Goal: Task Accomplishment & Management: Complete application form

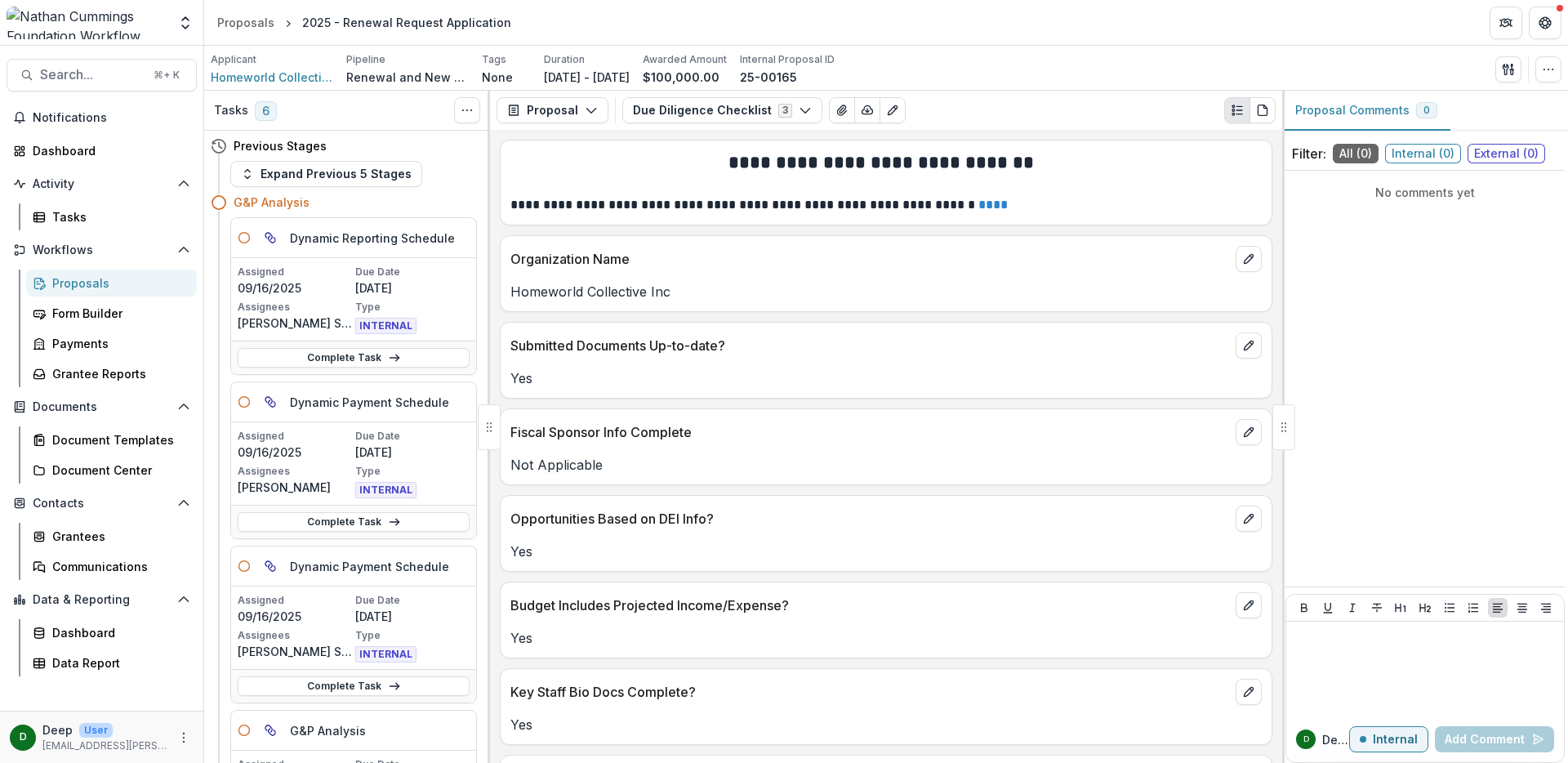
click at [89, 285] on div "Proposals" at bounding box center [118, 283] width 132 height 17
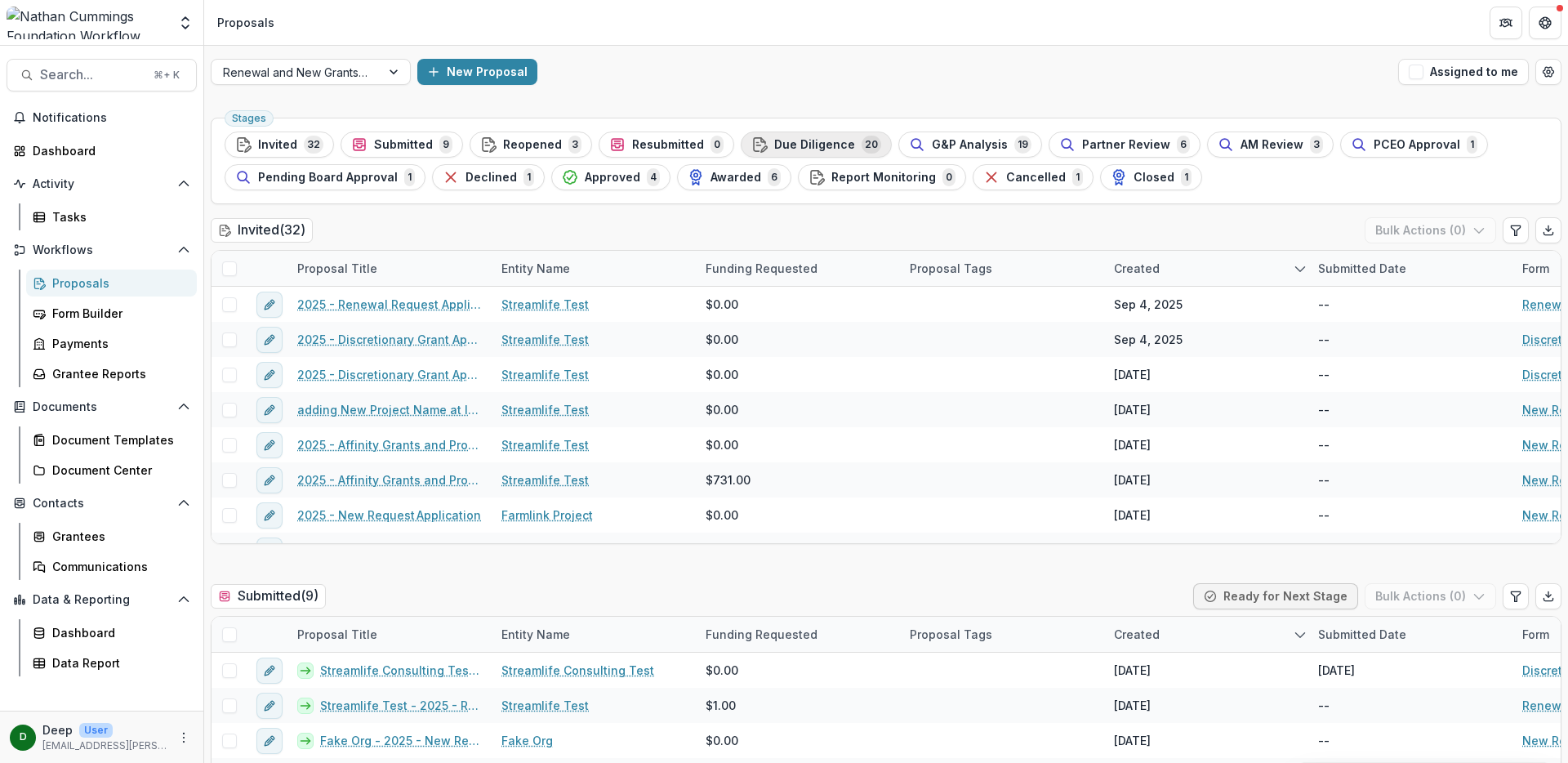
click at [825, 143] on span "Due Diligence" at bounding box center [815, 144] width 81 height 14
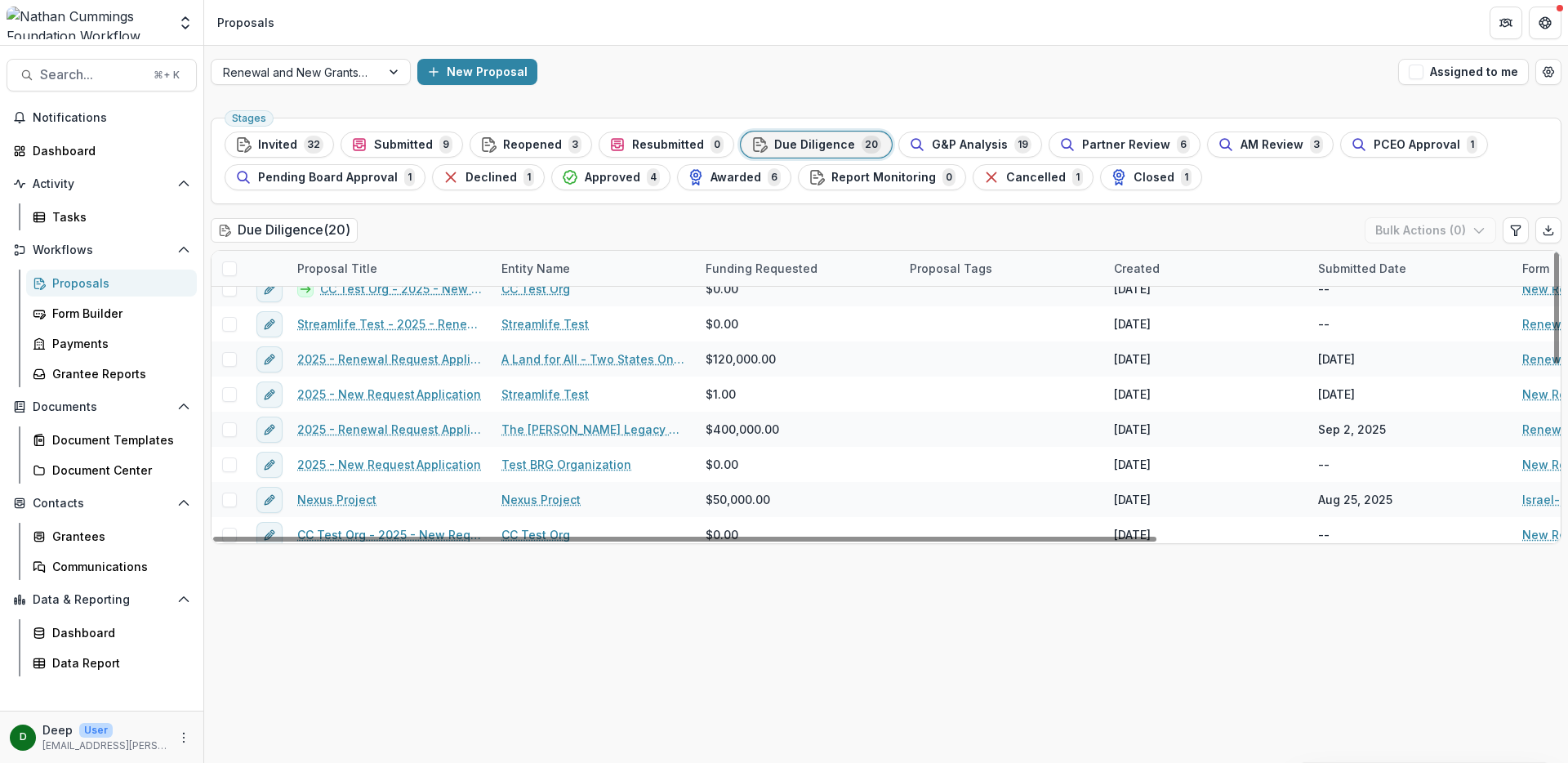
scroll to position [391, 0]
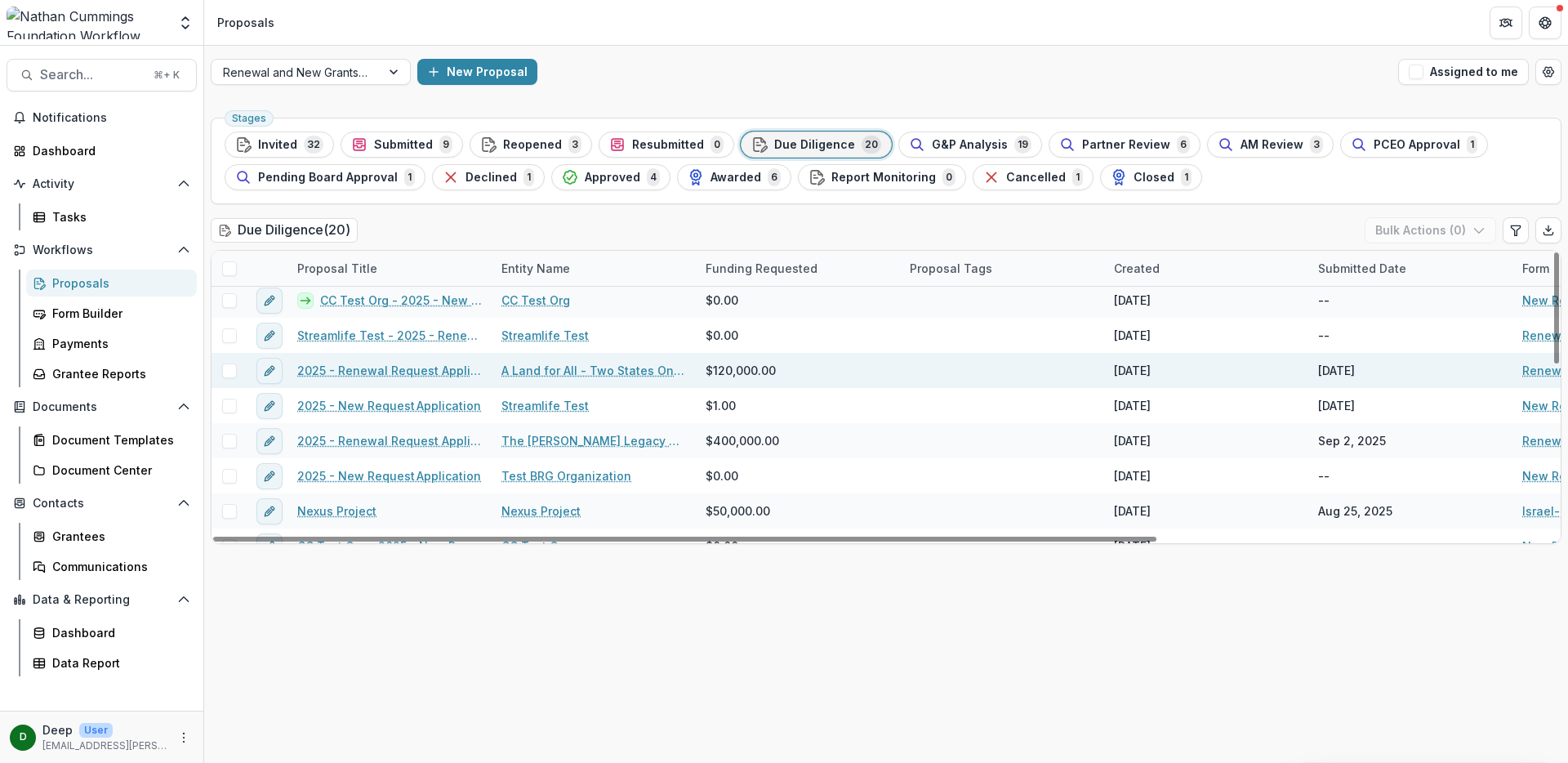
click at [449, 370] on link "2025 - Renewal Request Application" at bounding box center [390, 370] width 185 height 17
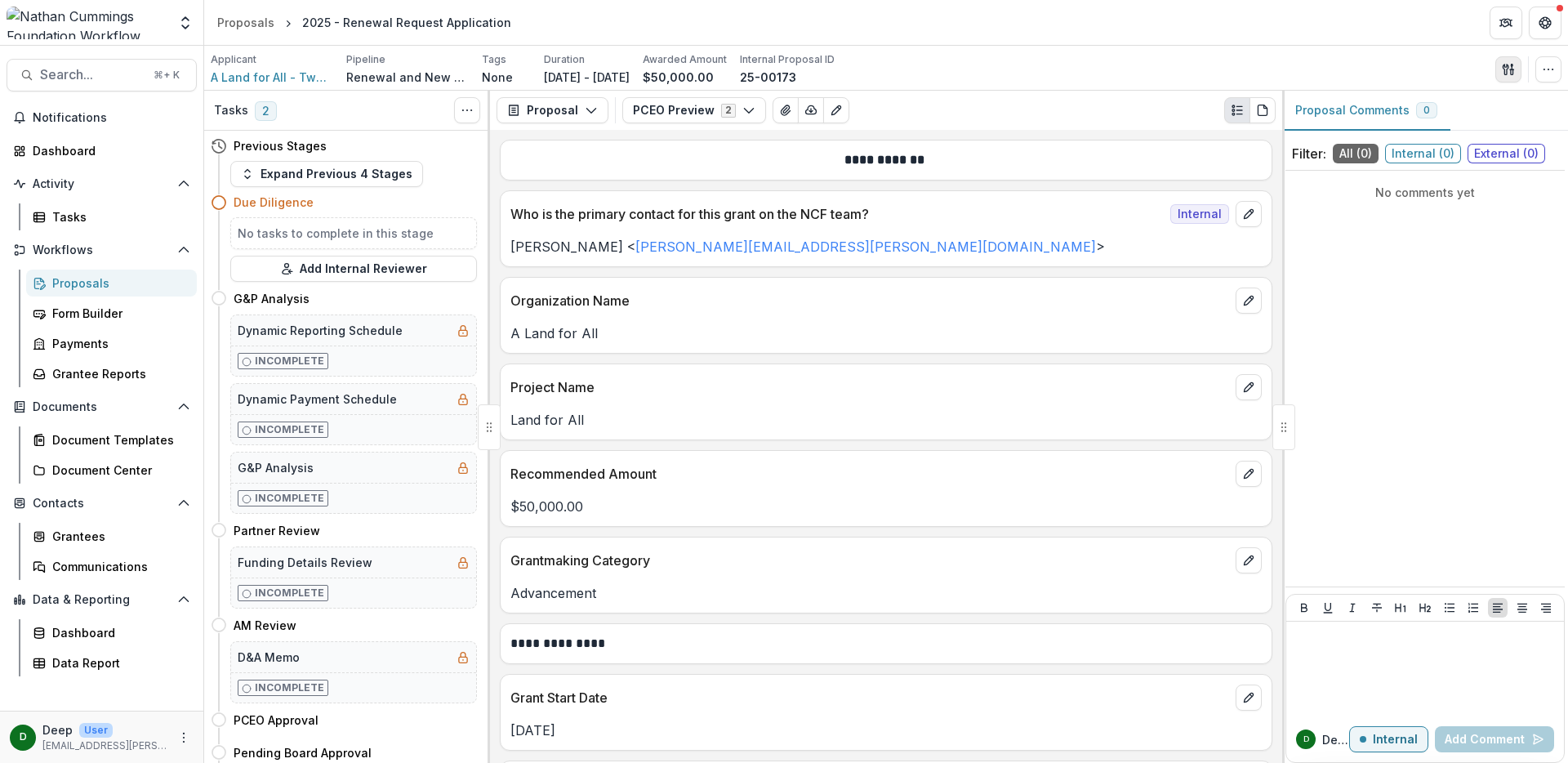
click at [1510, 69] on line "button" at bounding box center [1512, 69] width 3 height 0
click at [712, 114] on button "PCEO Preview 2" at bounding box center [694, 111] width 143 height 26
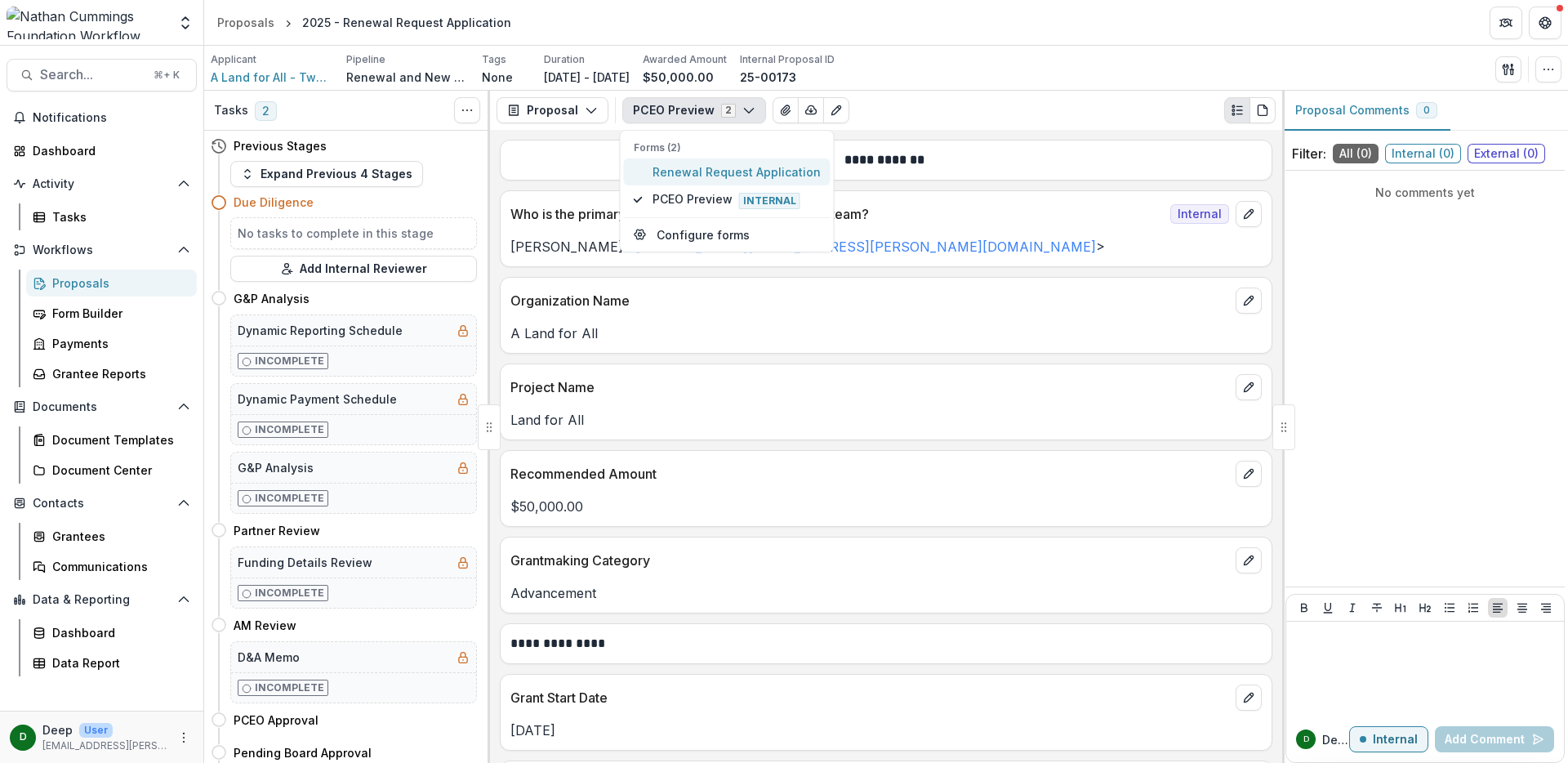
click at [758, 172] on span "Renewal Request Application" at bounding box center [737, 172] width 168 height 17
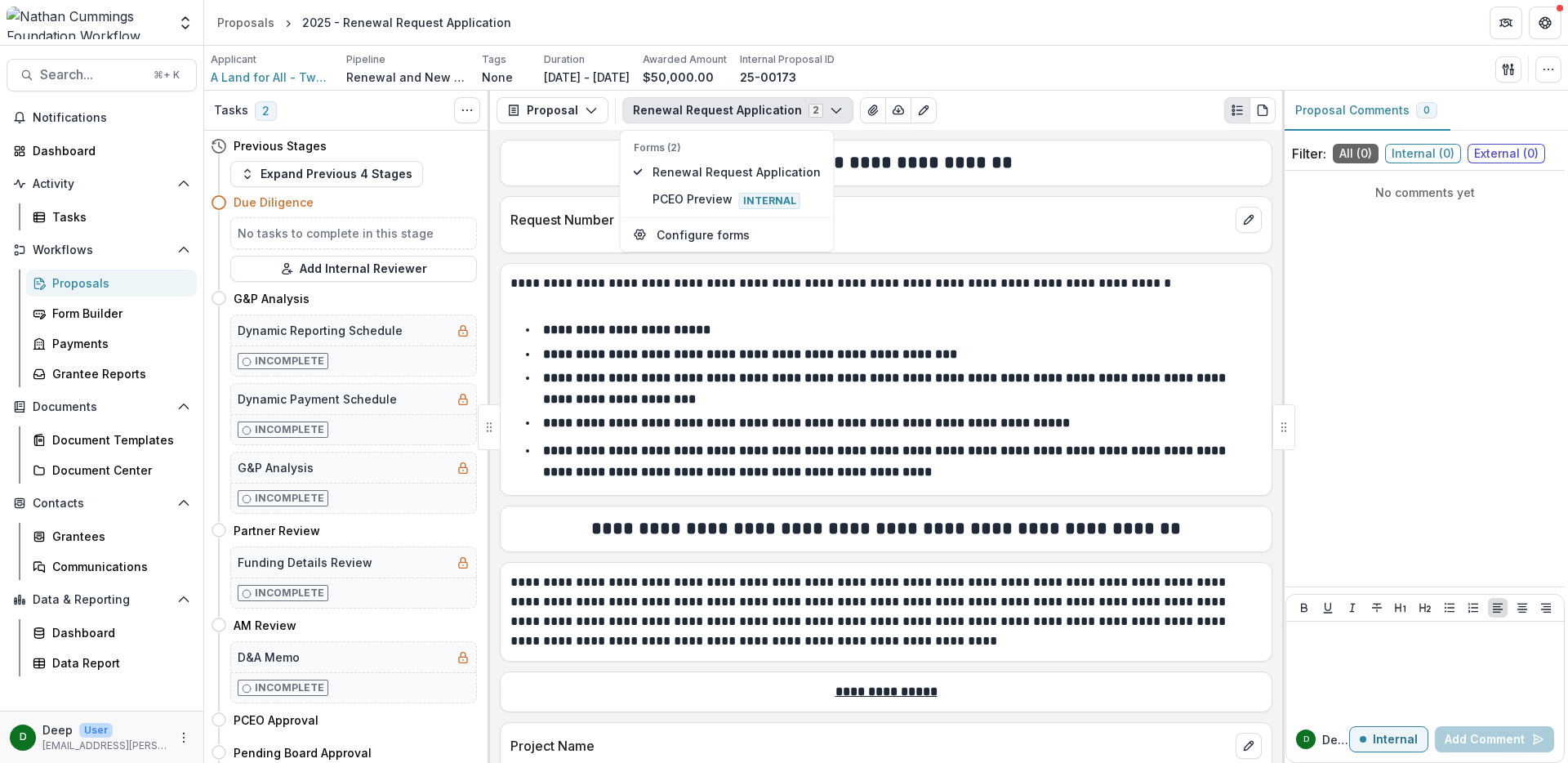
click at [1027, 423] on strong "**********" at bounding box center [806, 422] width 527 height 12
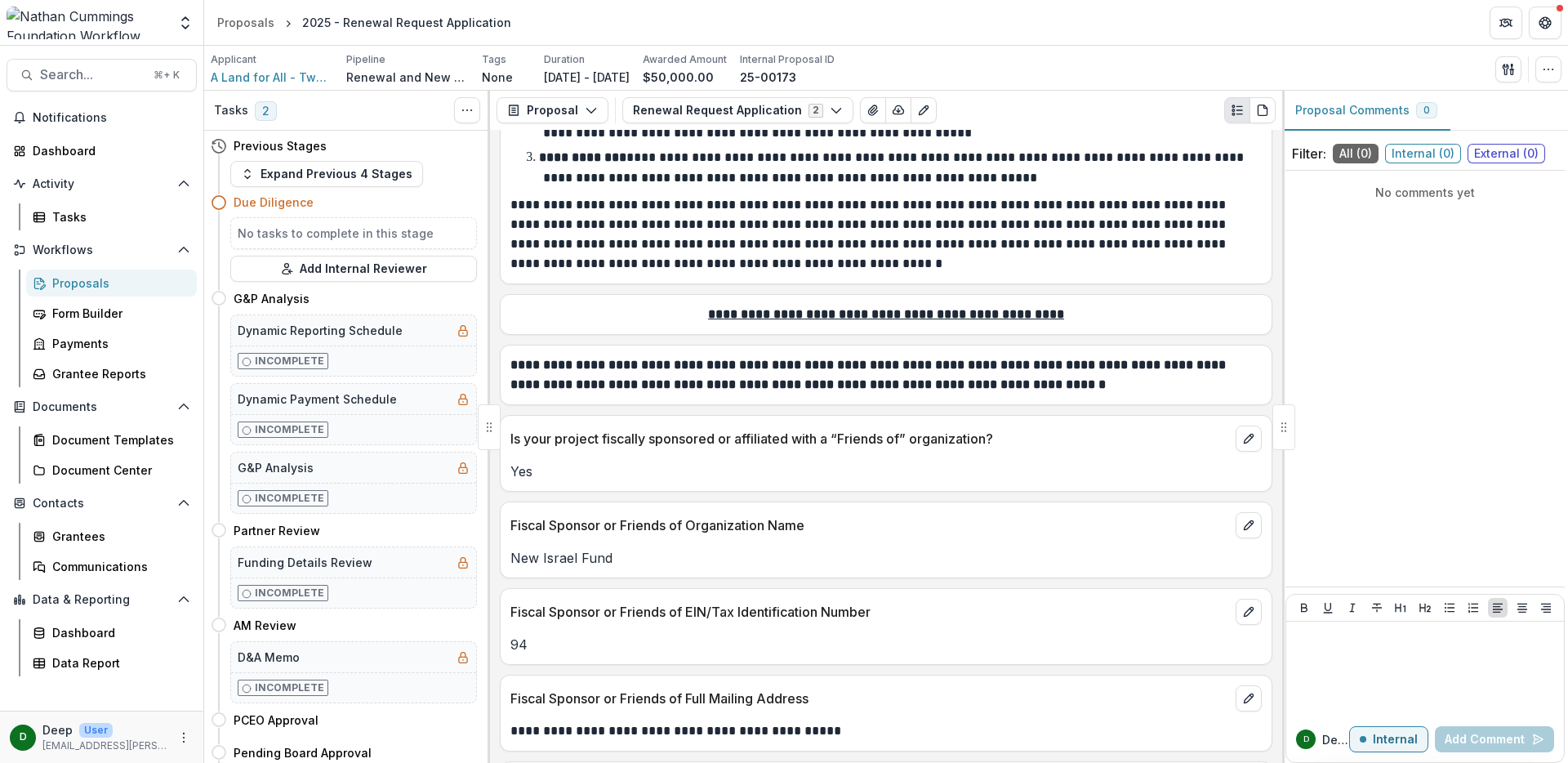
scroll to position [9078, 0]
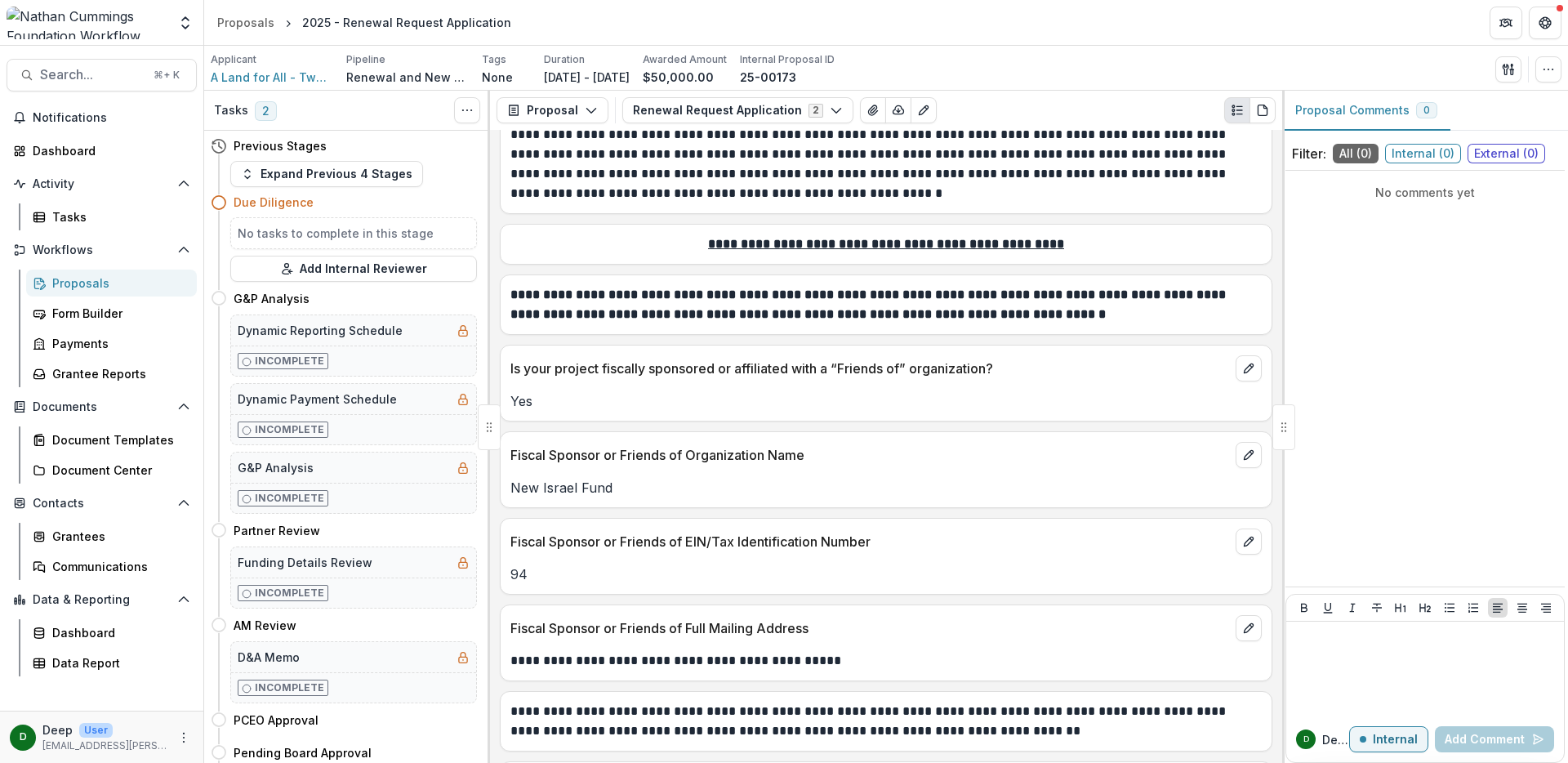
click at [515, 565] on p "94" at bounding box center [885, 575] width 751 height 20
click at [552, 565] on p "94" at bounding box center [885, 575] width 751 height 20
click at [523, 565] on p "94" at bounding box center [885, 575] width 751 height 20
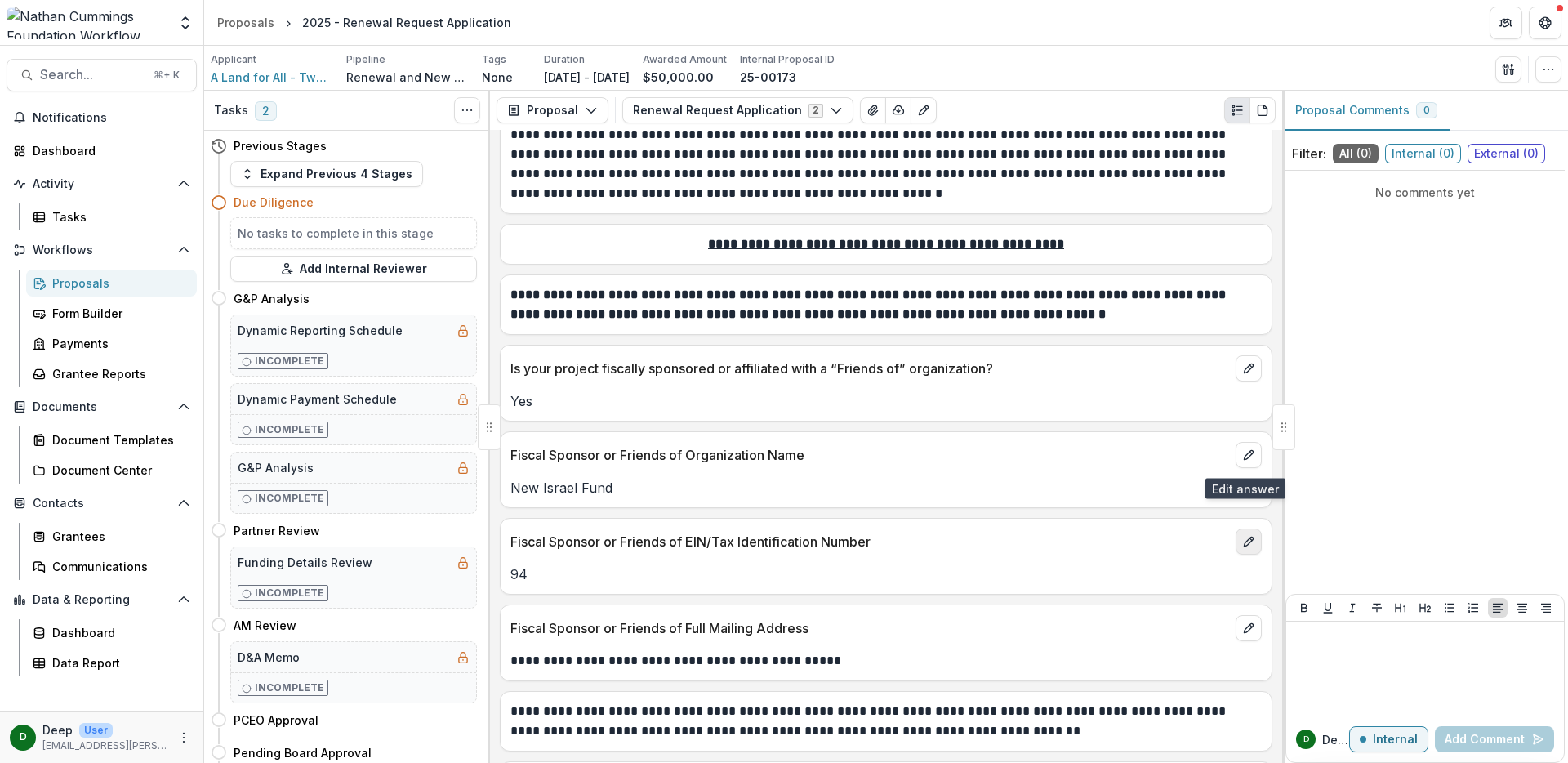
click at [1244, 538] on icon "edit" at bounding box center [1248, 542] width 9 height 9
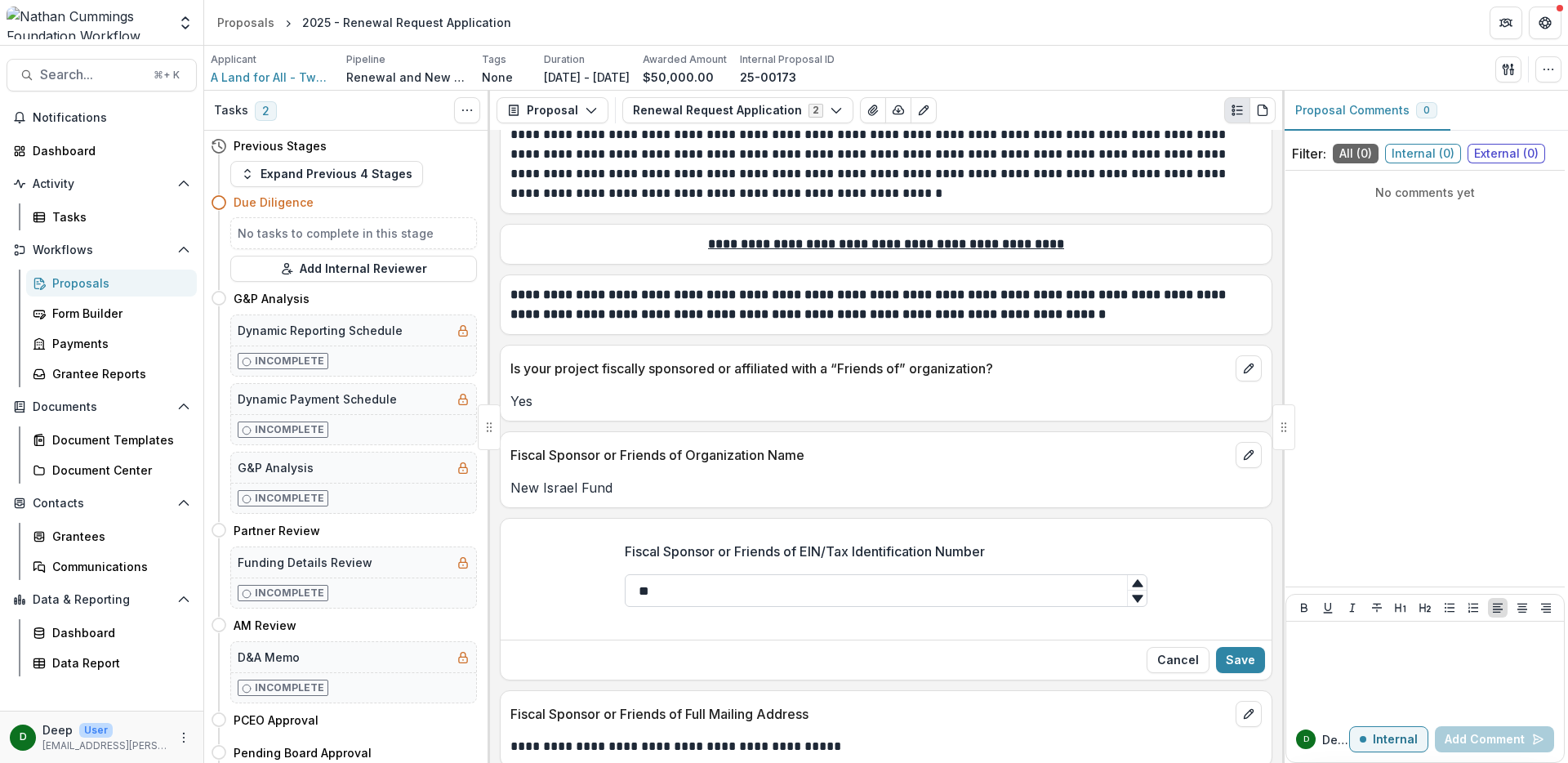
click at [814, 574] on input "**" at bounding box center [886, 591] width 523 height 33
click at [1509, 63] on icon "button" at bounding box center [1509, 69] width 13 height 13
click at [1181, 648] on button "Cancel" at bounding box center [1178, 661] width 63 height 26
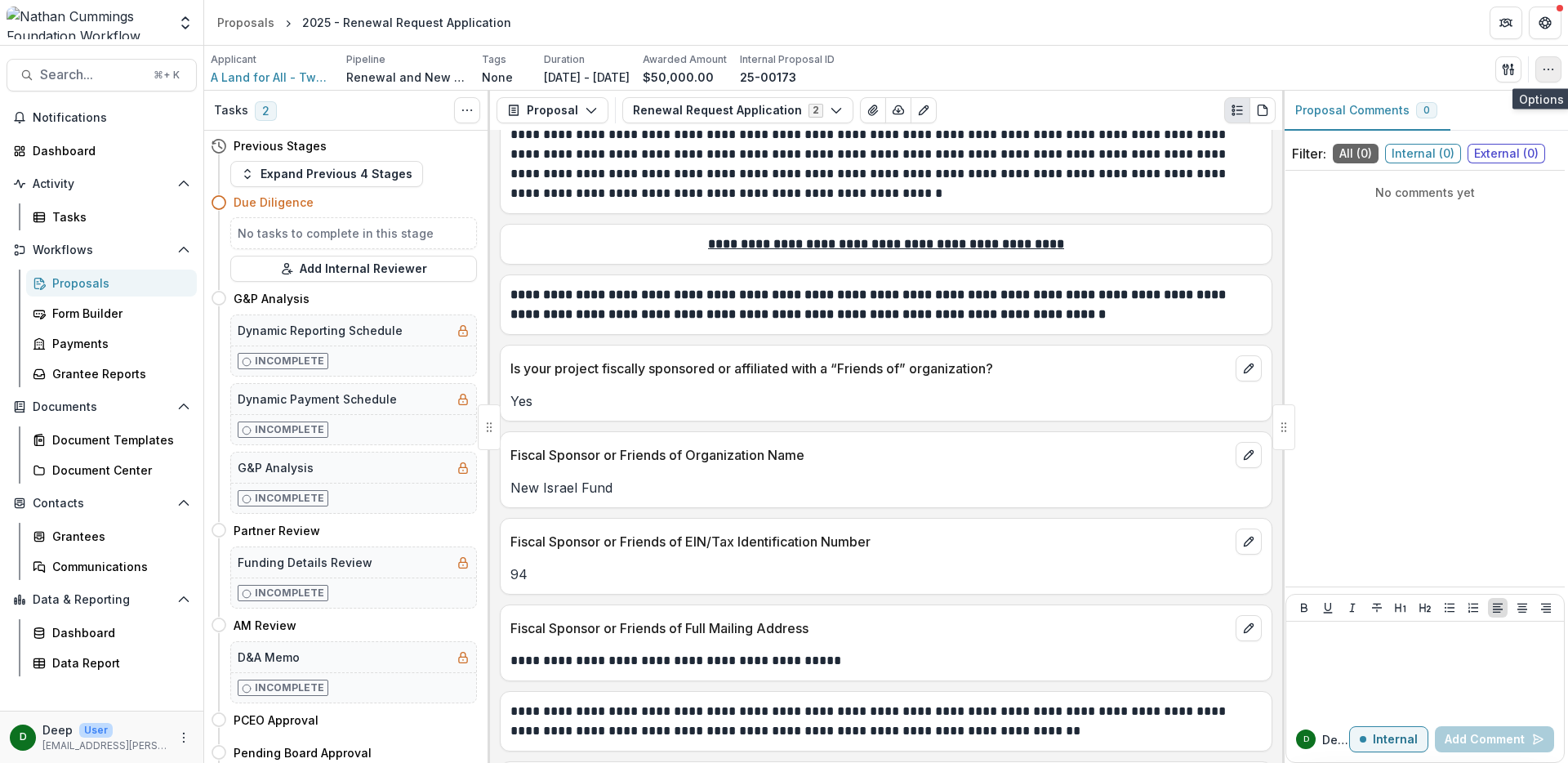
click at [1555, 73] on button "button" at bounding box center [1549, 69] width 26 height 26
click at [1550, 69] on icon "button" at bounding box center [1548, 69] width 13 height 13
click at [269, 72] on span "A Land for All - Two States One Homeland" at bounding box center [272, 77] width 123 height 17
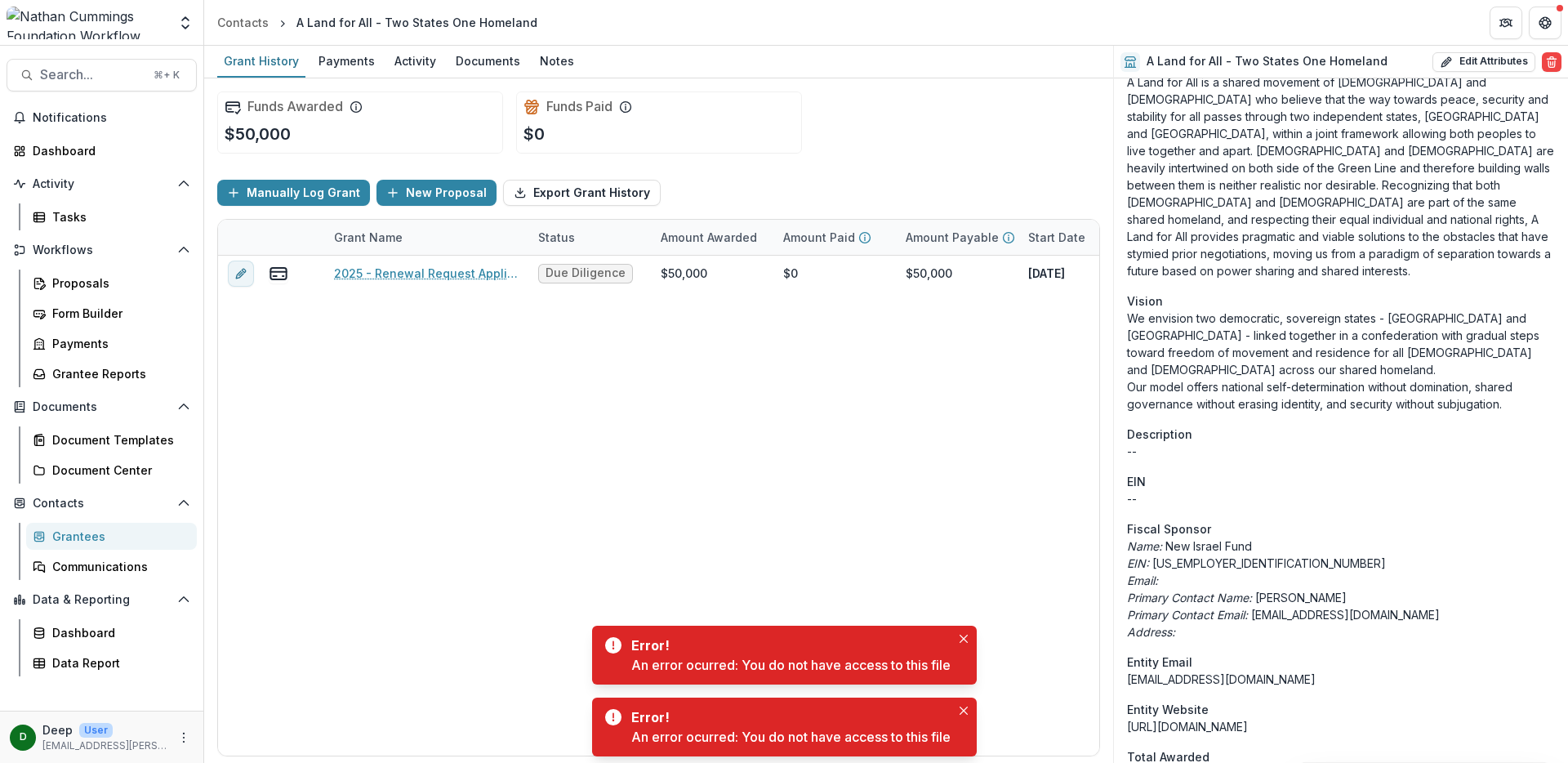
scroll to position [666, 0]
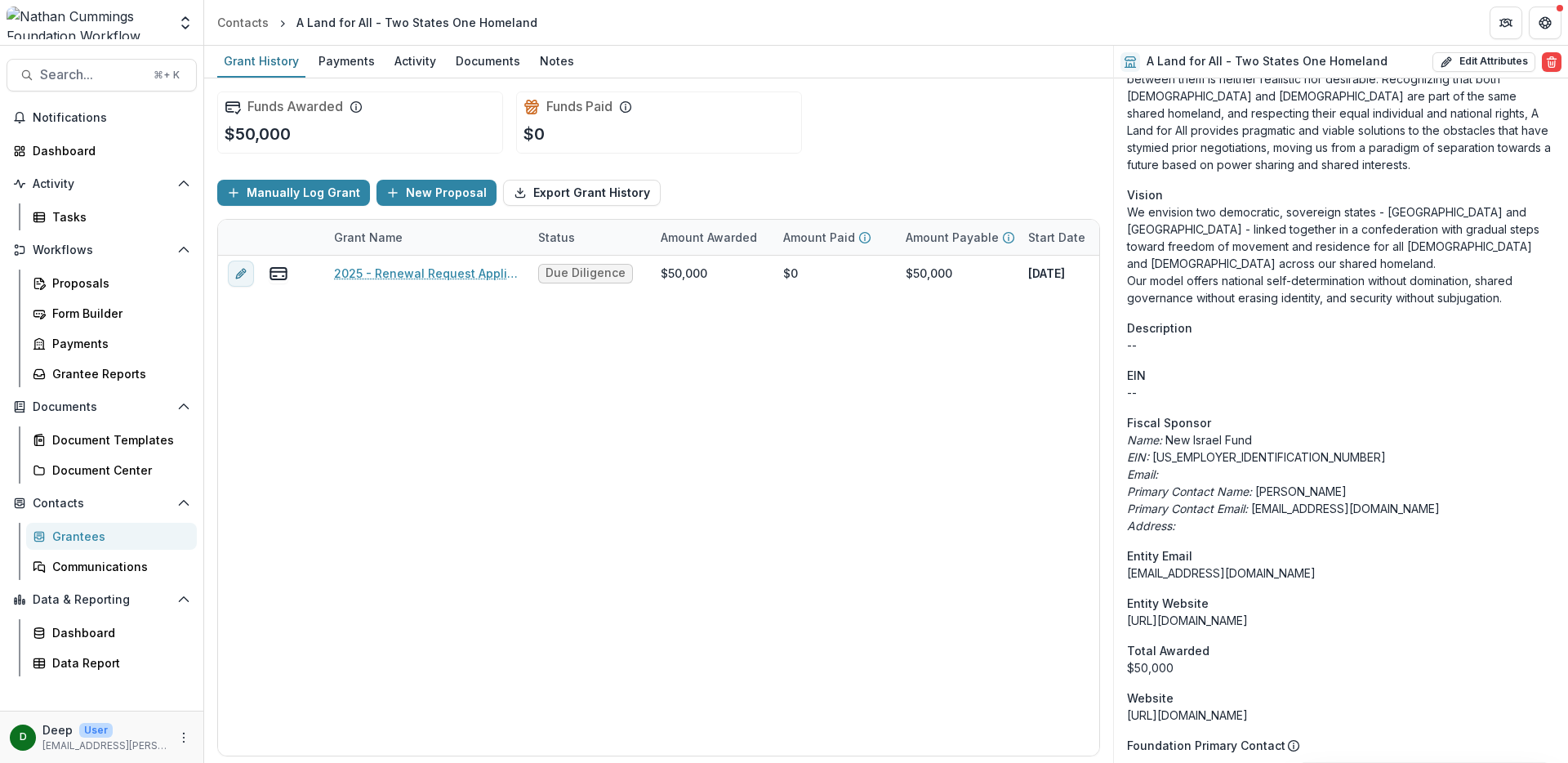
click at [1180, 449] on p "EIN: [US_EMPLOYER_IDENTIFICATION_NUMBER]" at bounding box center [1340, 457] width 428 height 17
click at [1467, 64] on button "Edit Attributes" at bounding box center [1484, 62] width 103 height 20
select select
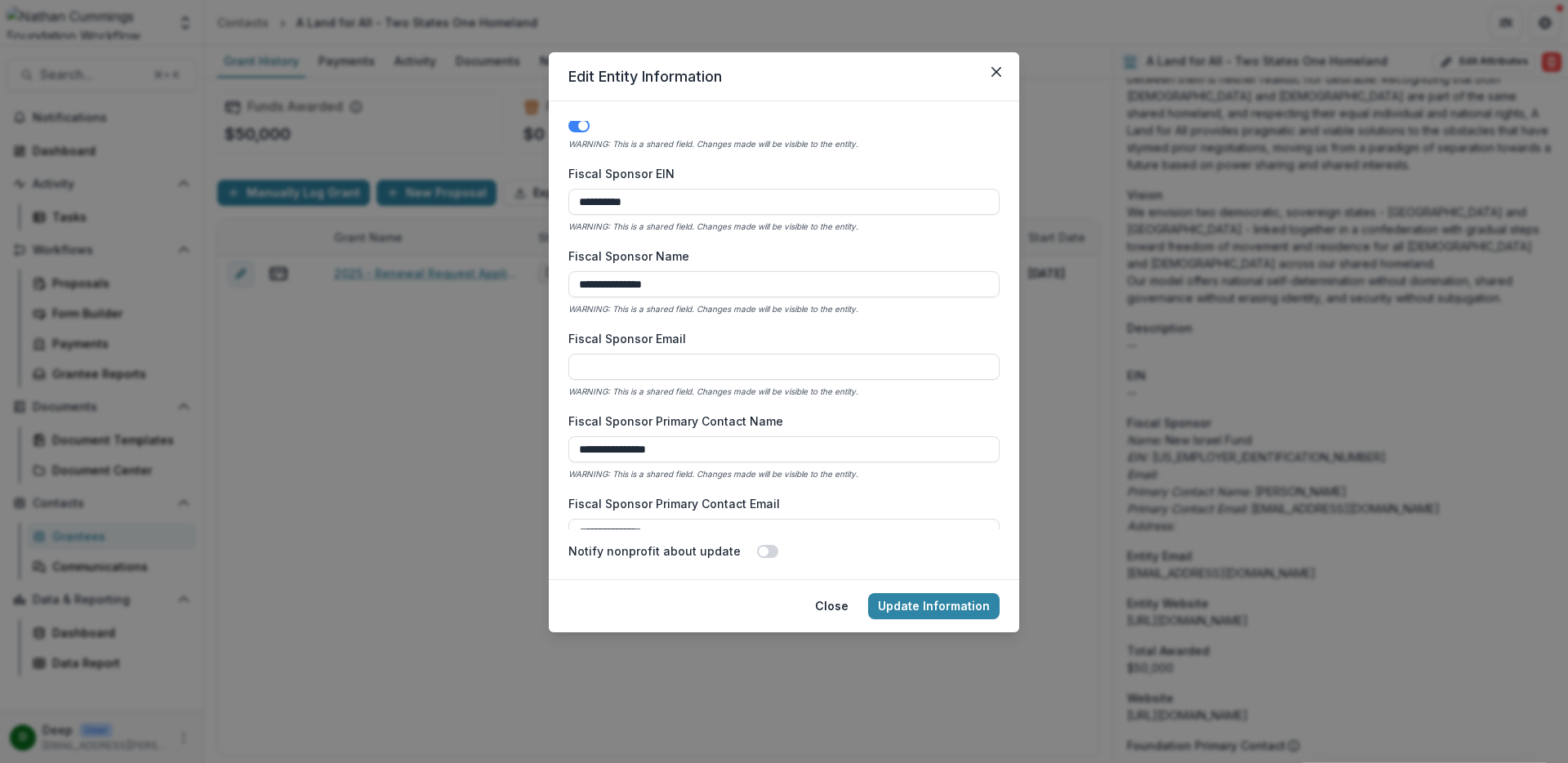
scroll to position [737, 0]
click at [674, 195] on input "**********" at bounding box center [784, 199] width 431 height 26
drag, startPoint x: 671, startPoint y: 198, endPoint x: 556, endPoint y: 195, distance: 115.0
click at [556, 195] on form "**********" at bounding box center [784, 341] width 471 height 478
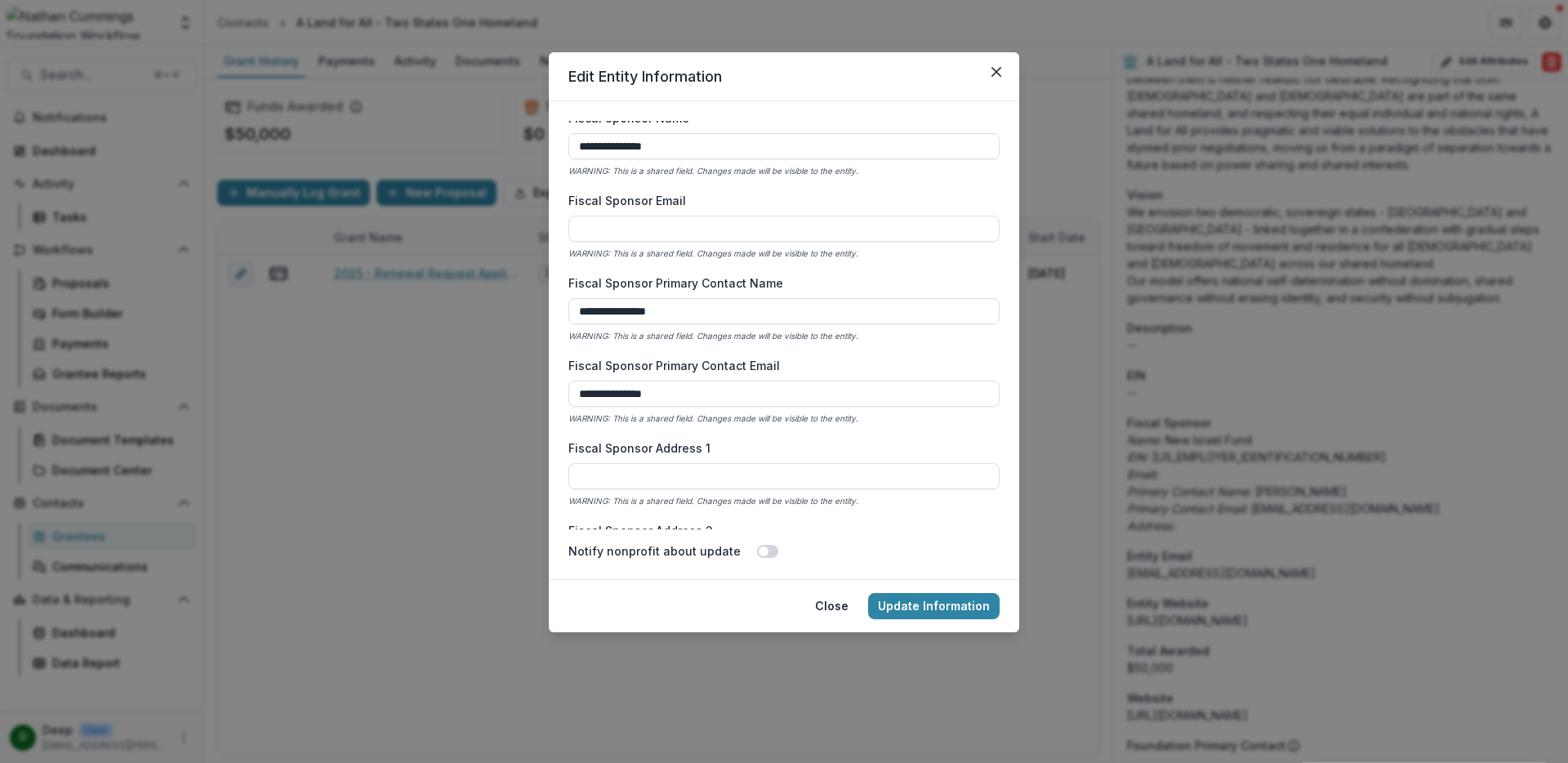
scroll to position [894, 0]
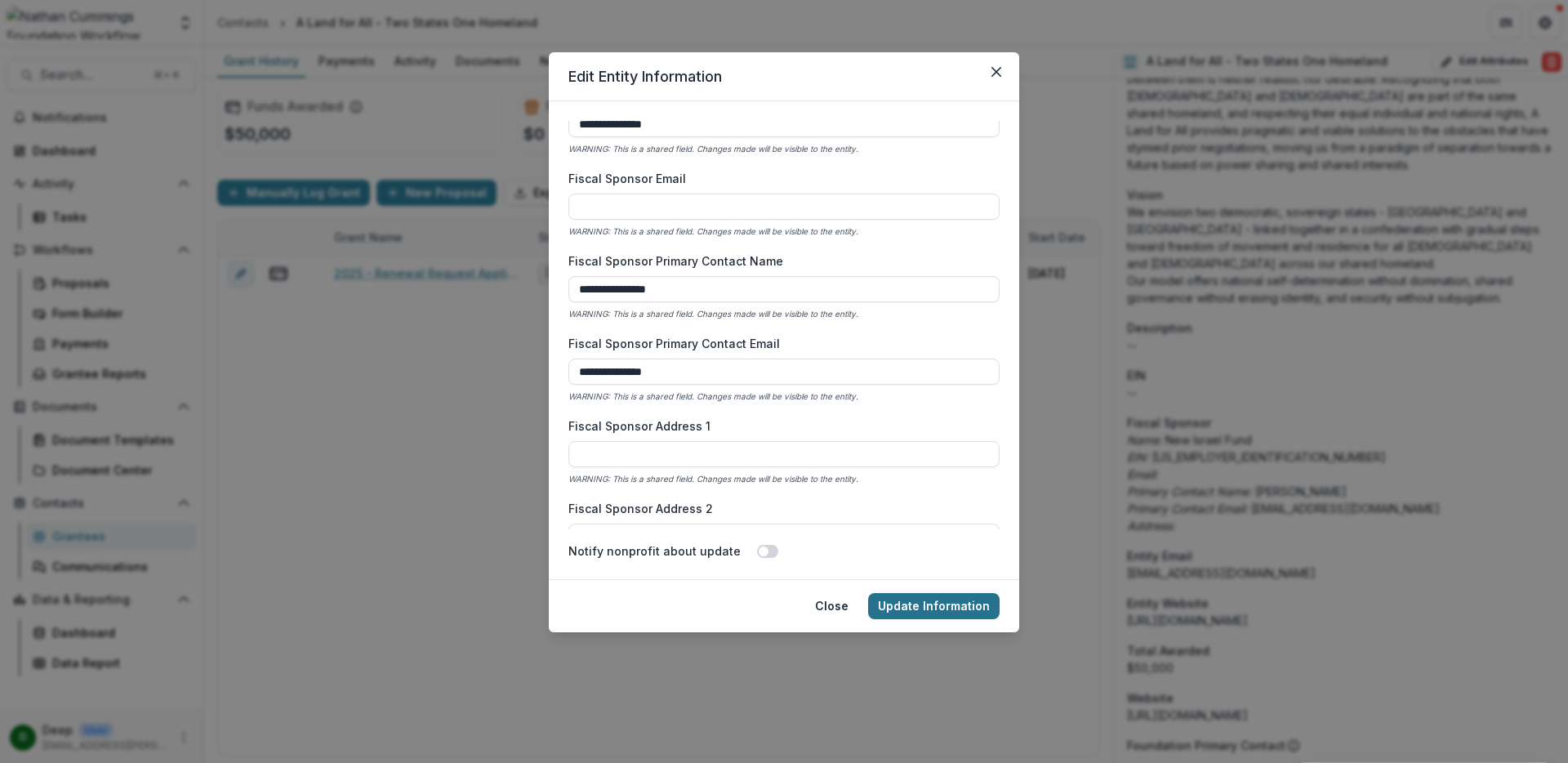
click at [945, 607] on button "Update Information" at bounding box center [934, 606] width 132 height 26
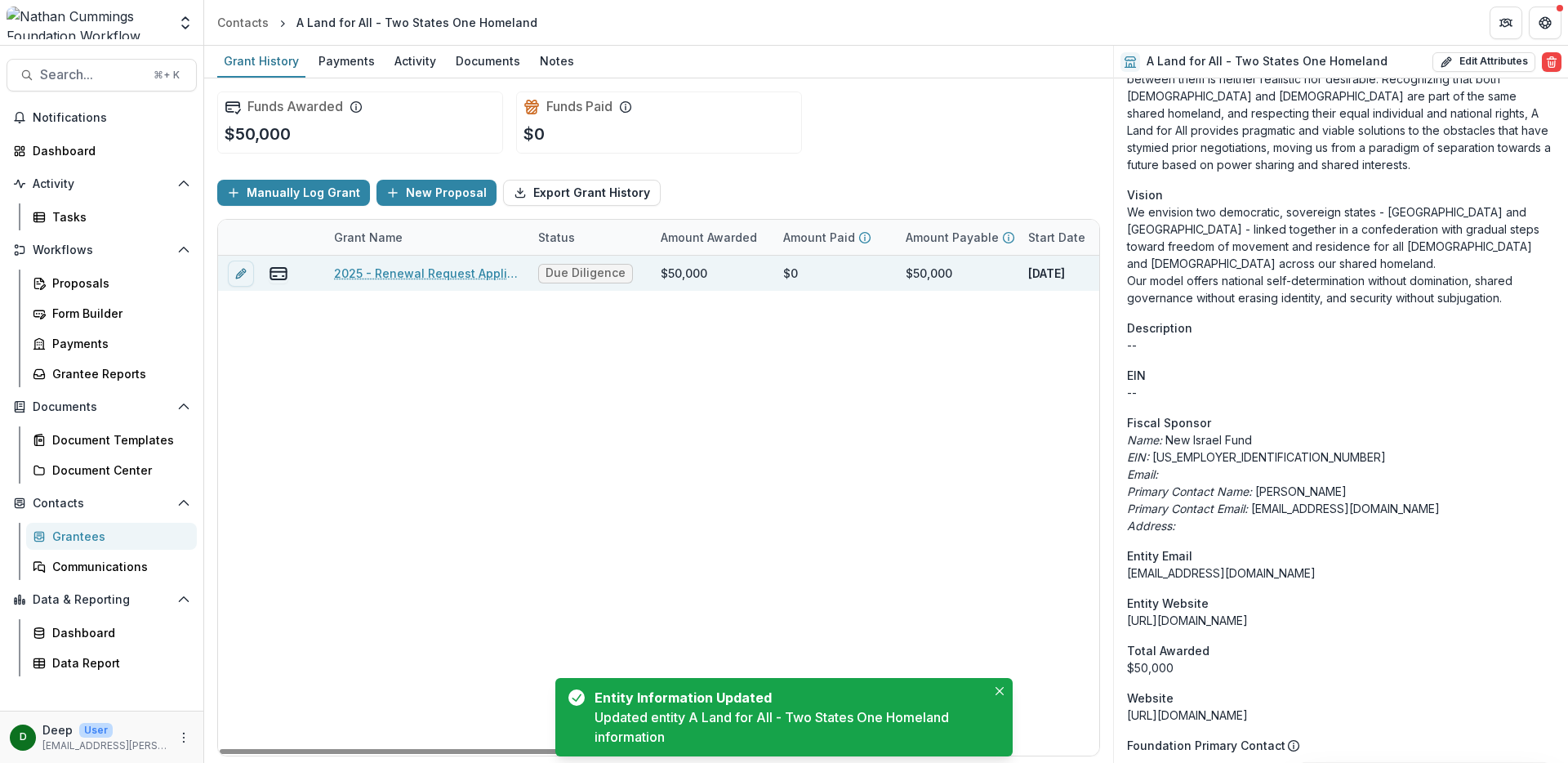
click at [450, 279] on link "2025 - Renewal Request Application" at bounding box center [426, 273] width 185 height 17
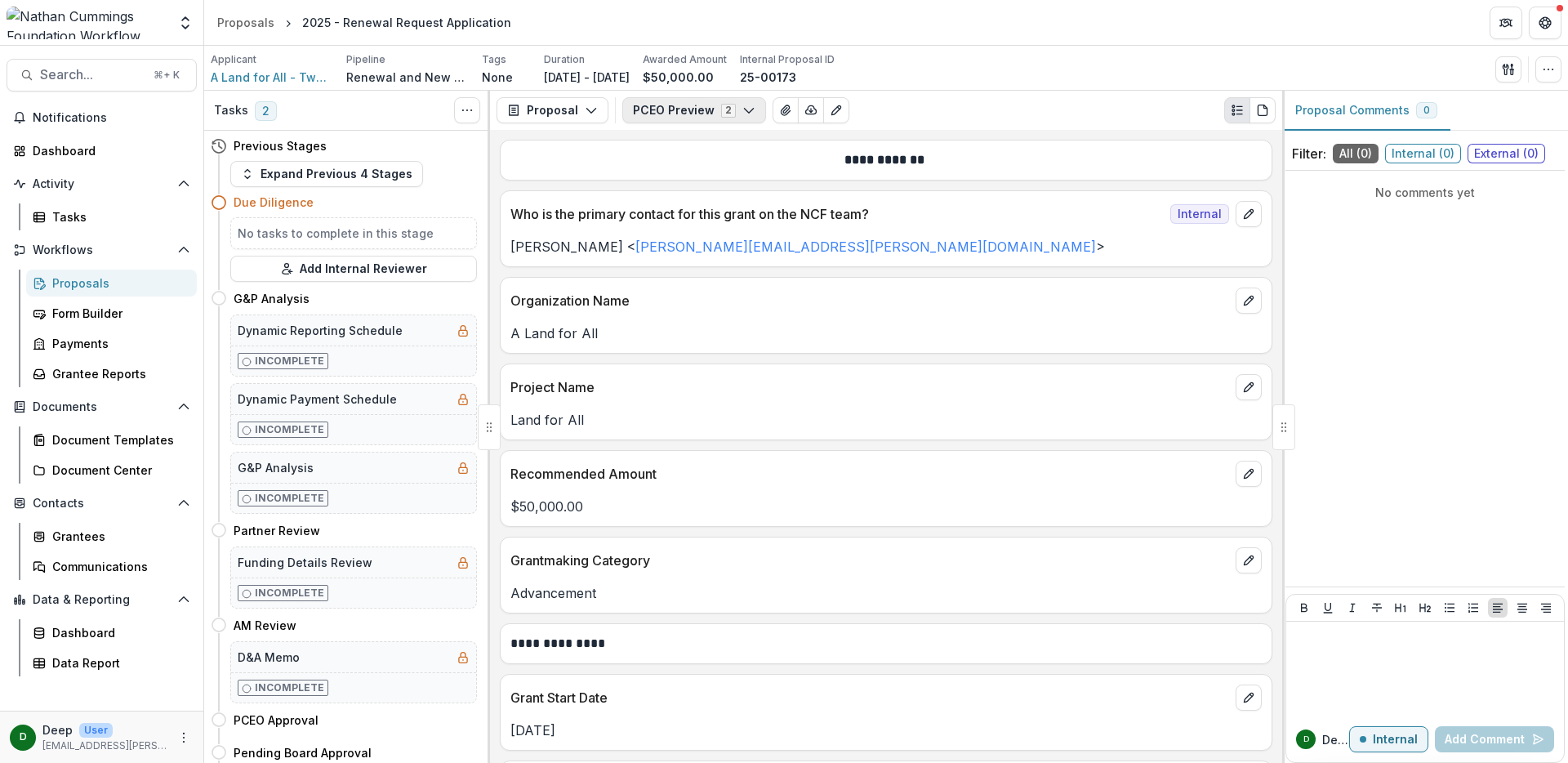
click at [690, 105] on button "PCEO Preview 2" at bounding box center [694, 111] width 143 height 26
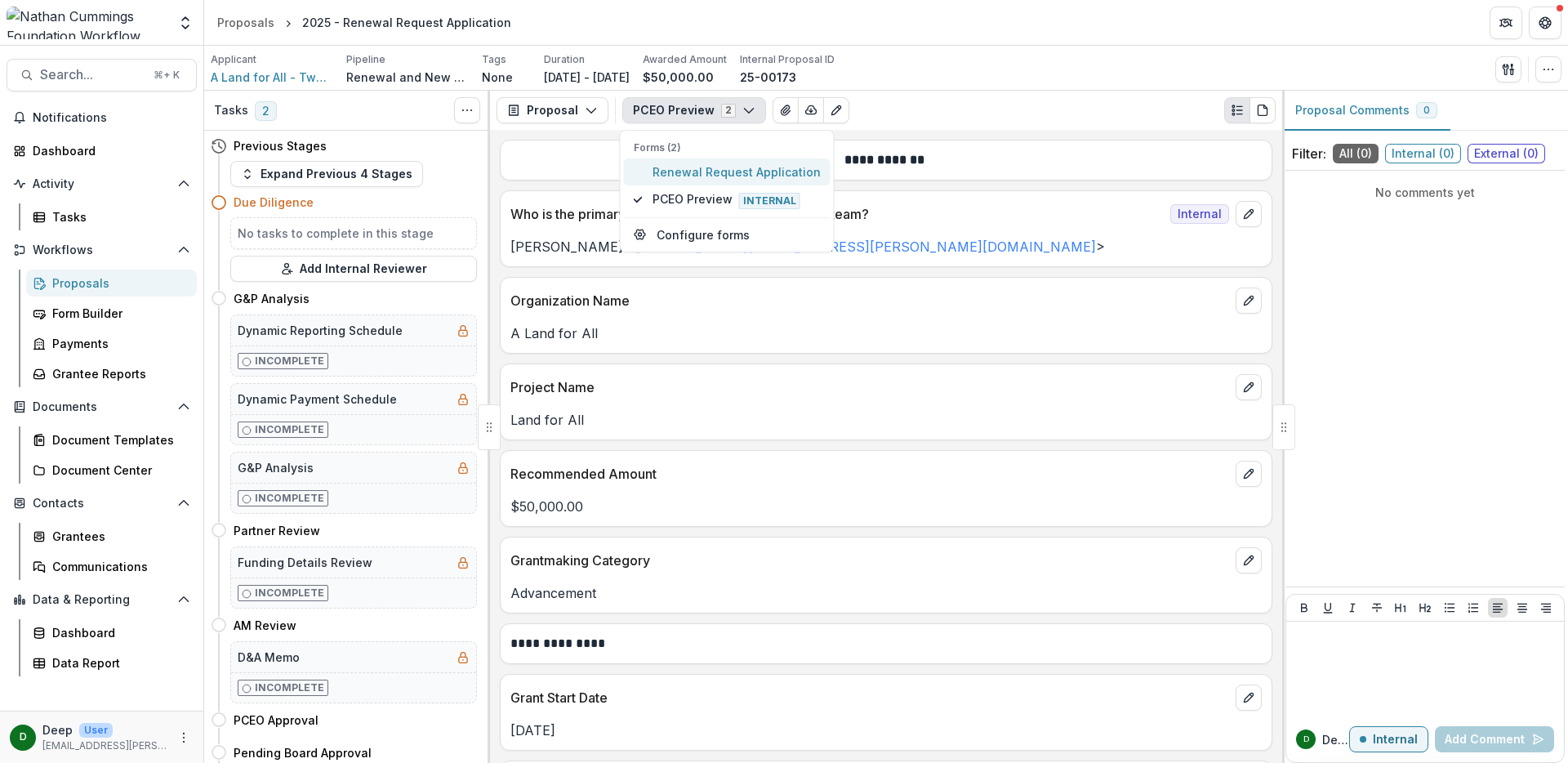
click at [684, 176] on span "Renewal Request Application" at bounding box center [737, 172] width 168 height 17
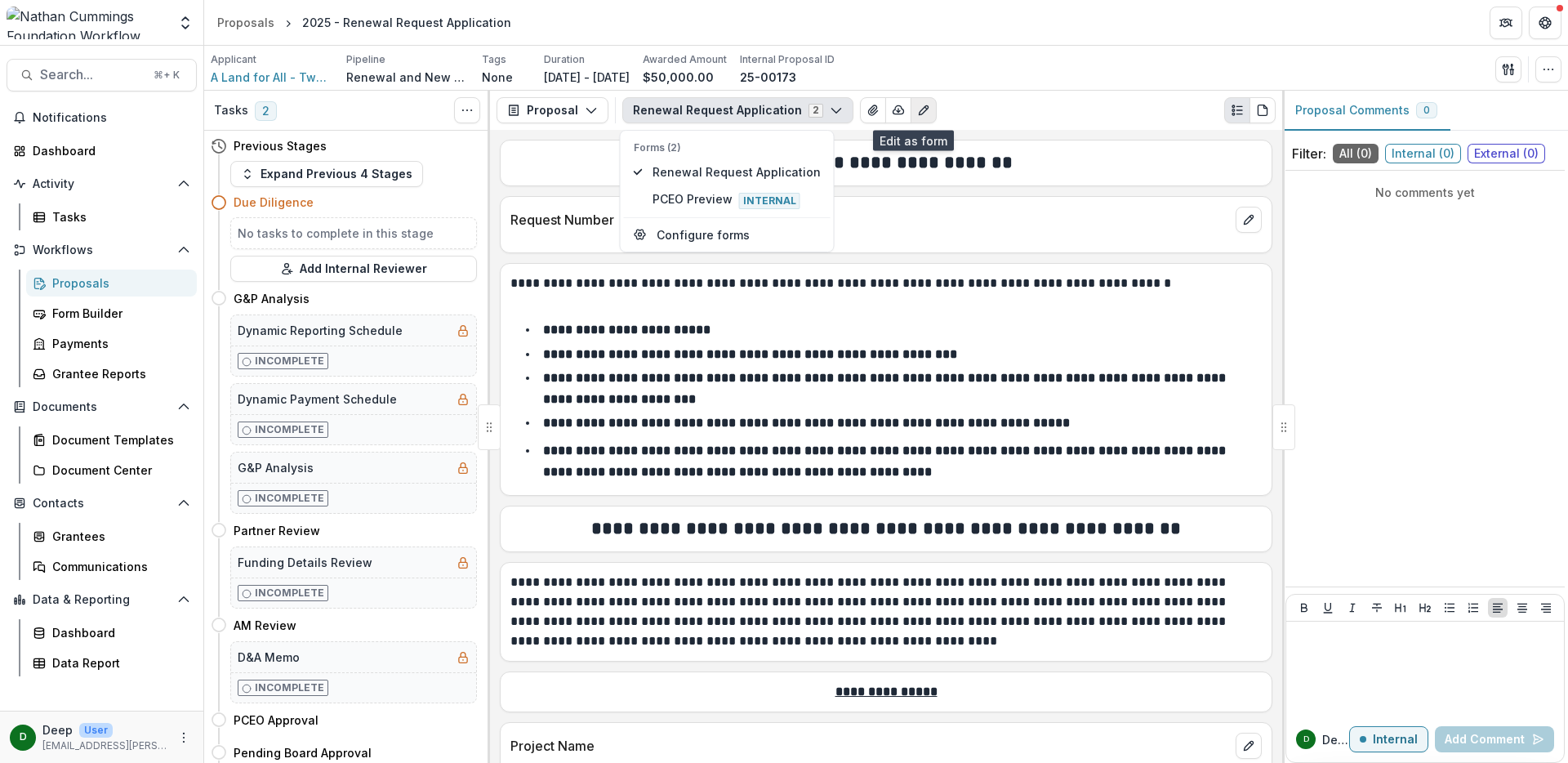
click at [918, 106] on icon "Edit as form" at bounding box center [924, 111] width 13 height 13
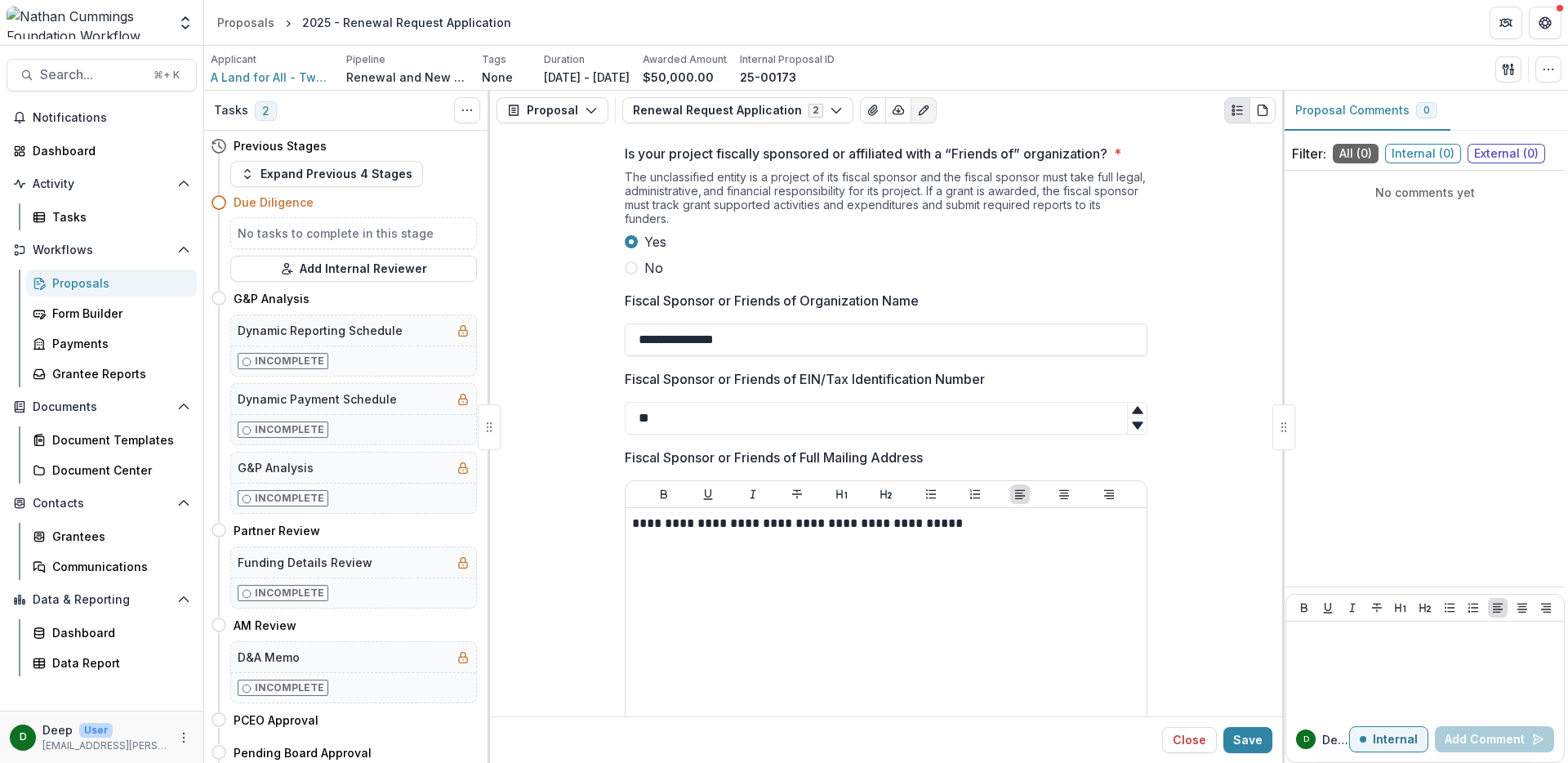
scroll to position [12136, 0]
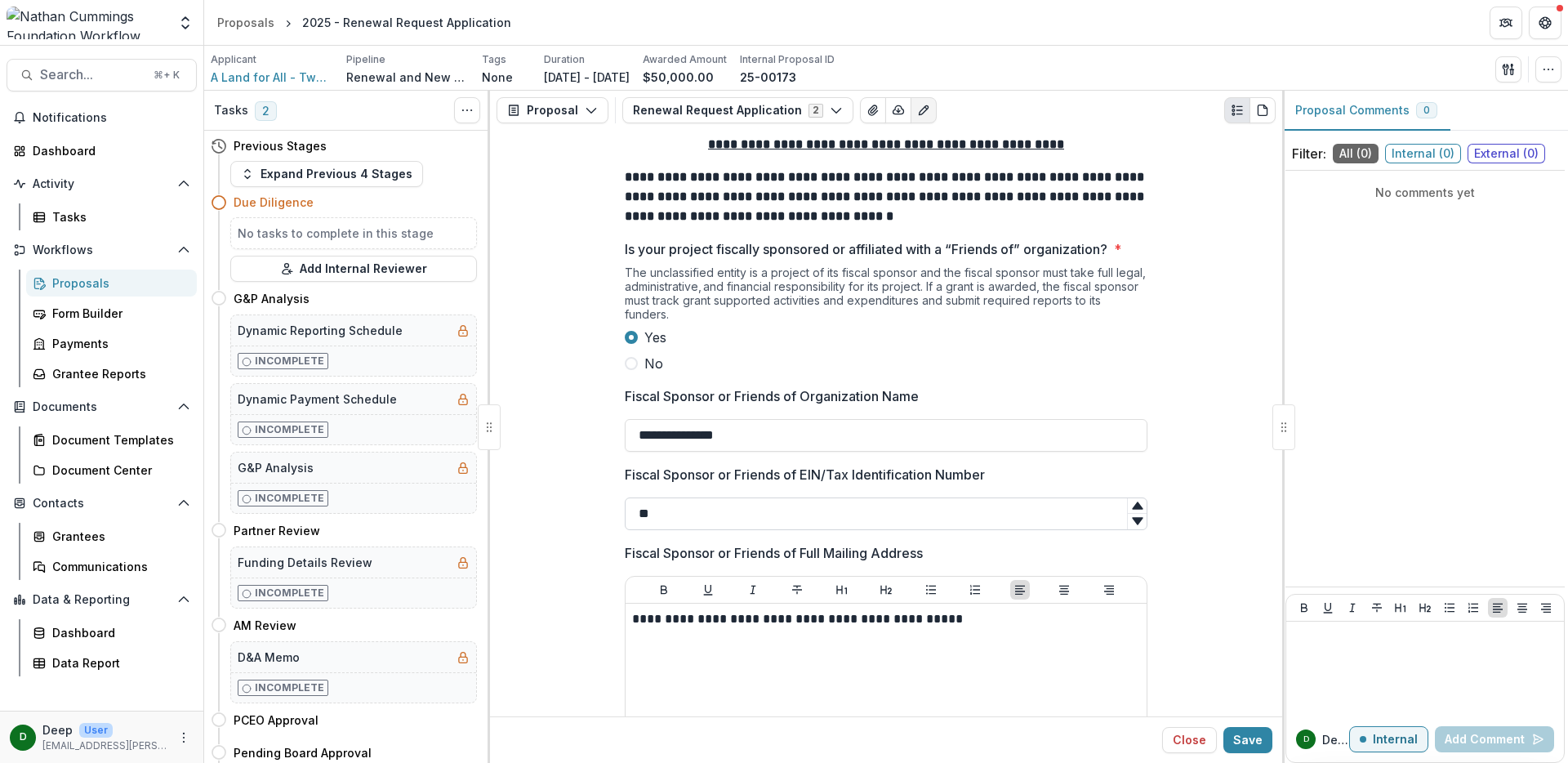
click at [692, 497] on input "**" at bounding box center [886, 514] width 523 height 33
drag, startPoint x: 696, startPoint y: 310, endPoint x: 609, endPoint y: 308, distance: 87.0
paste input "**********"
type input "**"
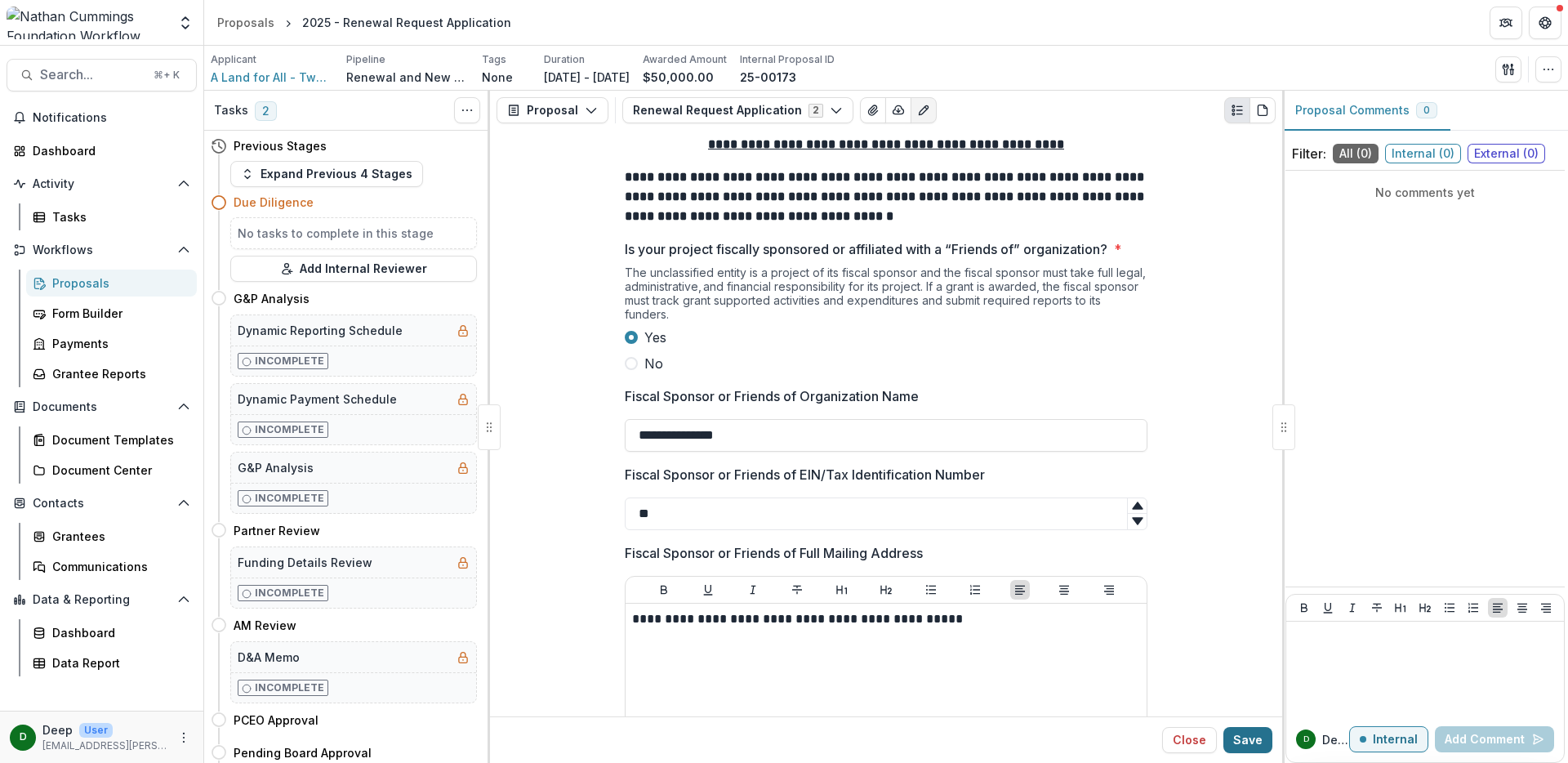
click at [1266, 737] on button "Save" at bounding box center [1247, 741] width 49 height 26
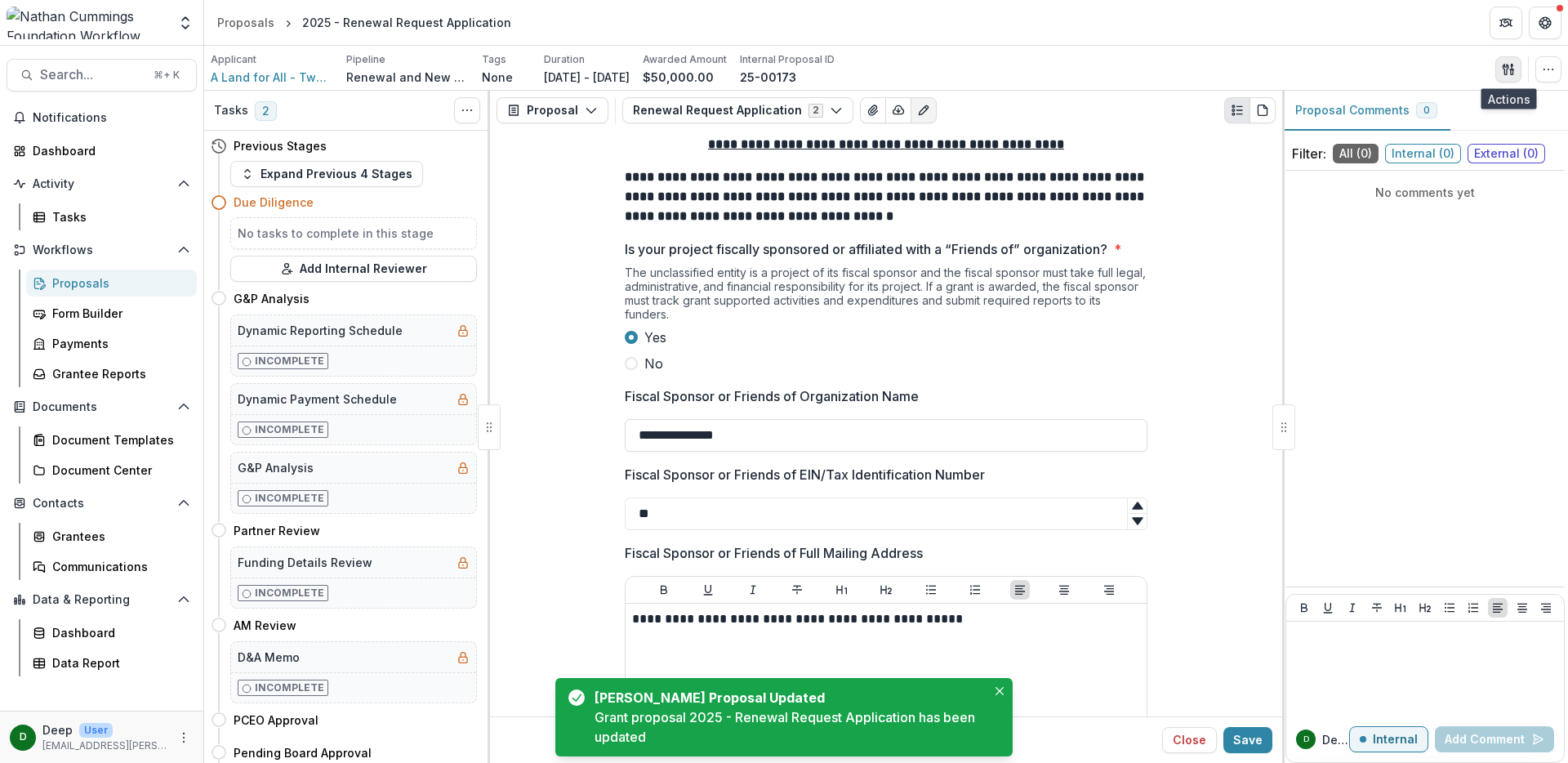
click at [1503, 77] on button "button" at bounding box center [1509, 69] width 26 height 26
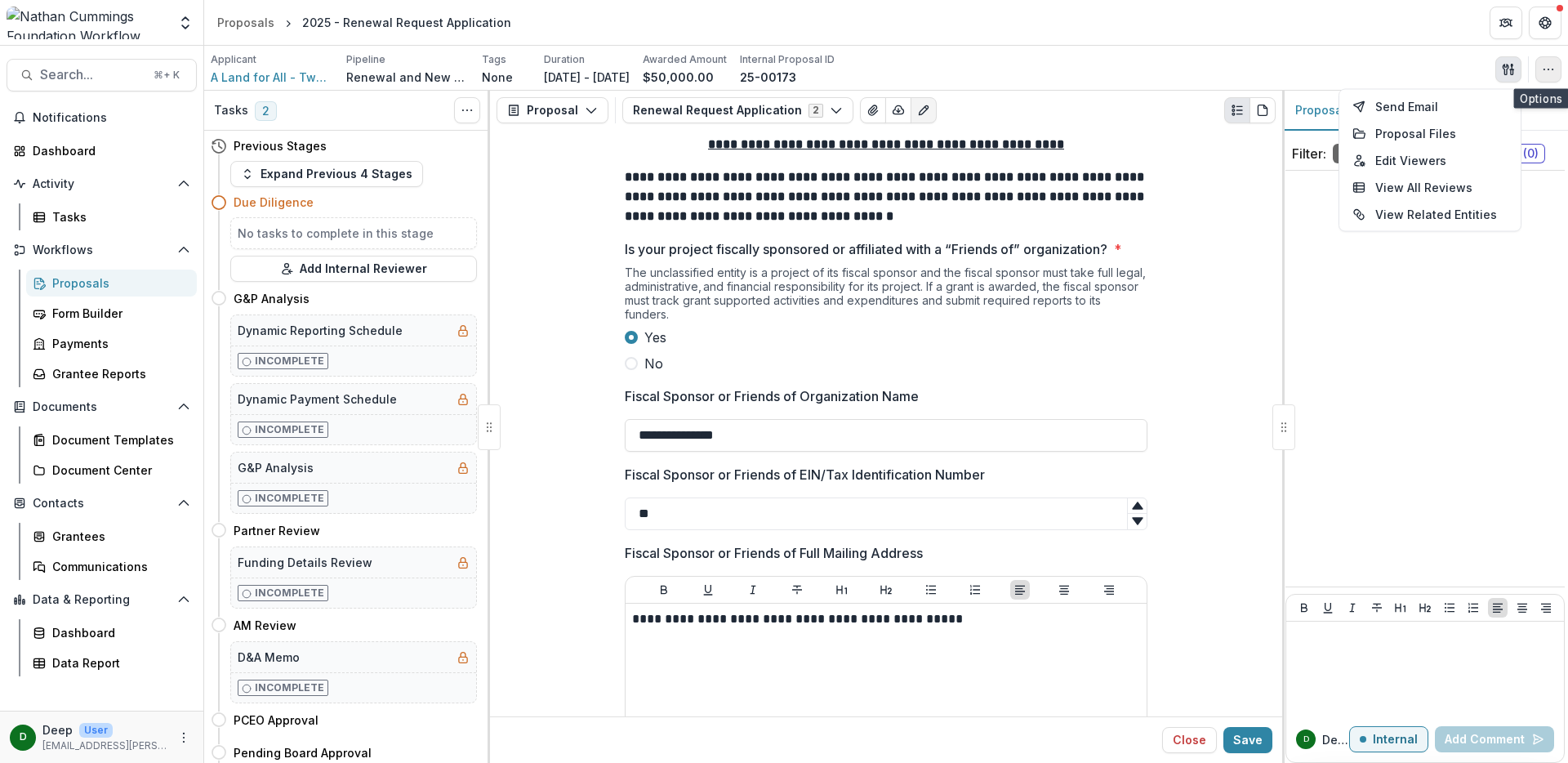
click at [1549, 61] on button "button" at bounding box center [1549, 69] width 26 height 26
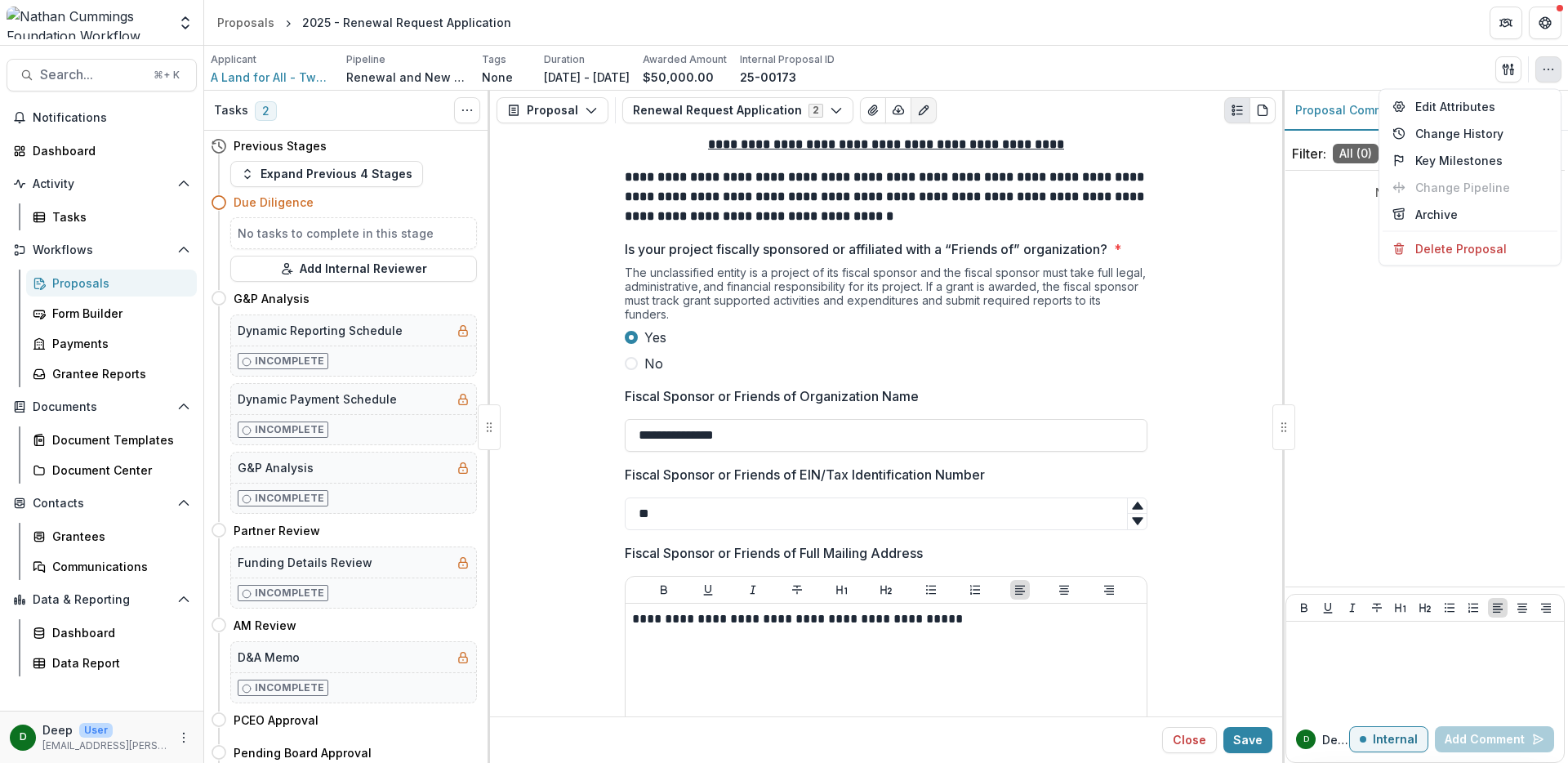
click at [1550, 67] on icon "button" at bounding box center [1548, 69] width 13 height 13
